Goal: Transaction & Acquisition: Subscribe to service/newsletter

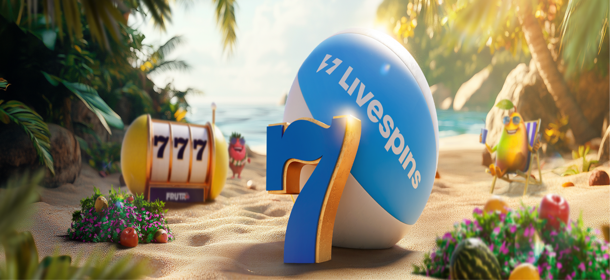
click at [60, 38] on span "Kirjaudu" at bounding box center [66, 34] width 23 height 7
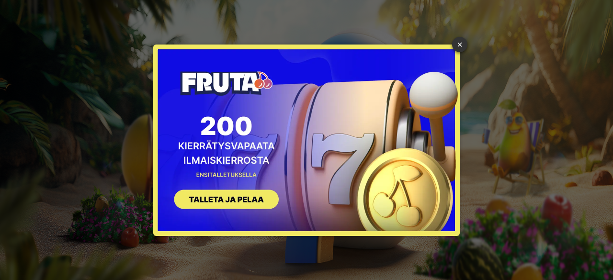
click at [235, 202] on button "SIGN UP" at bounding box center [221, 201] width 121 height 30
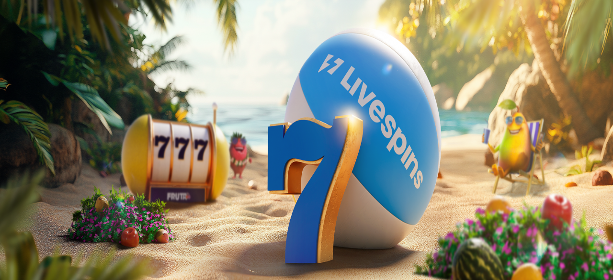
click at [55, 73] on span "Tarjoukset" at bounding box center [39, 69] width 32 height 8
